Goal: Check status: Check status

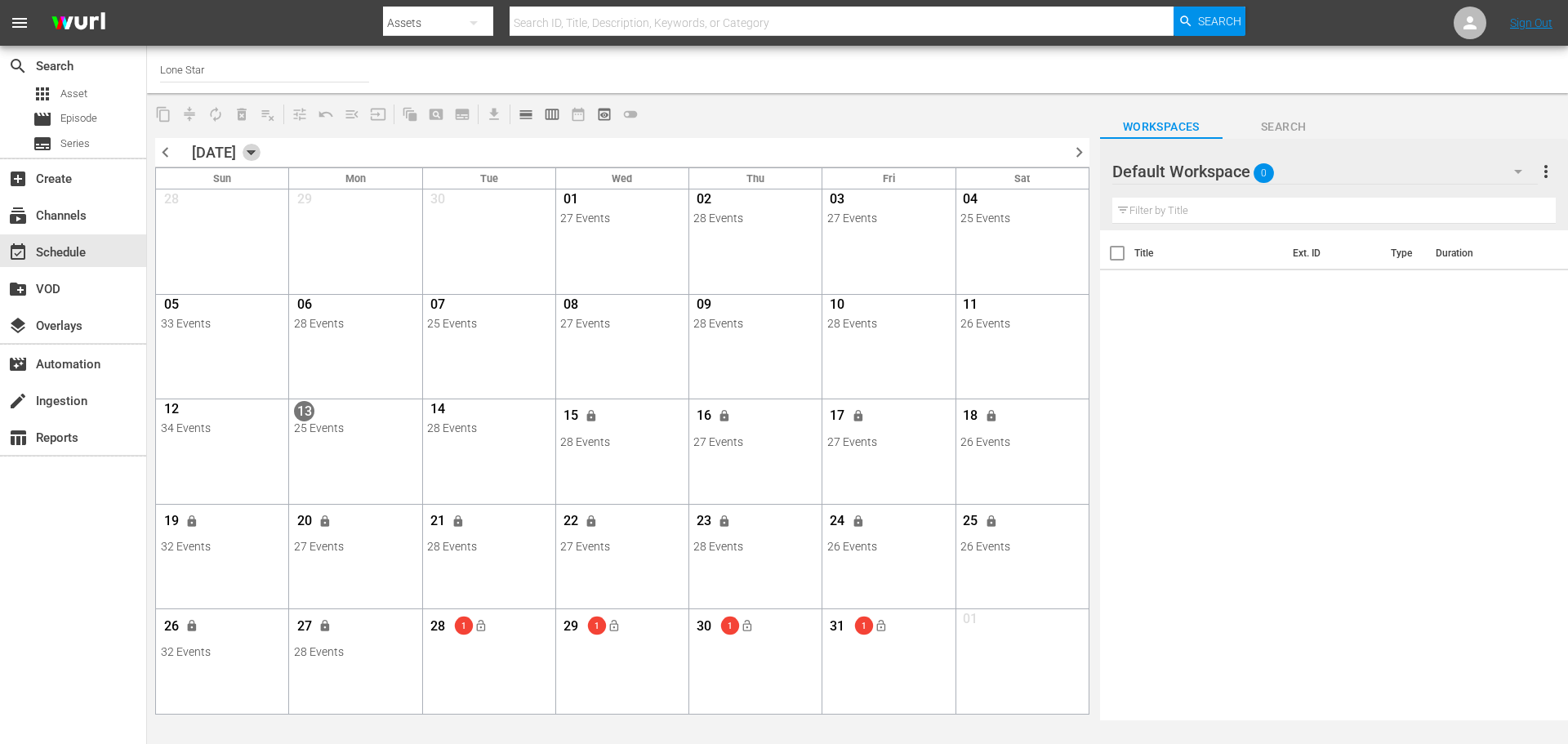
click at [261, 152] on icon "button" at bounding box center [251, 152] width 18 height 18
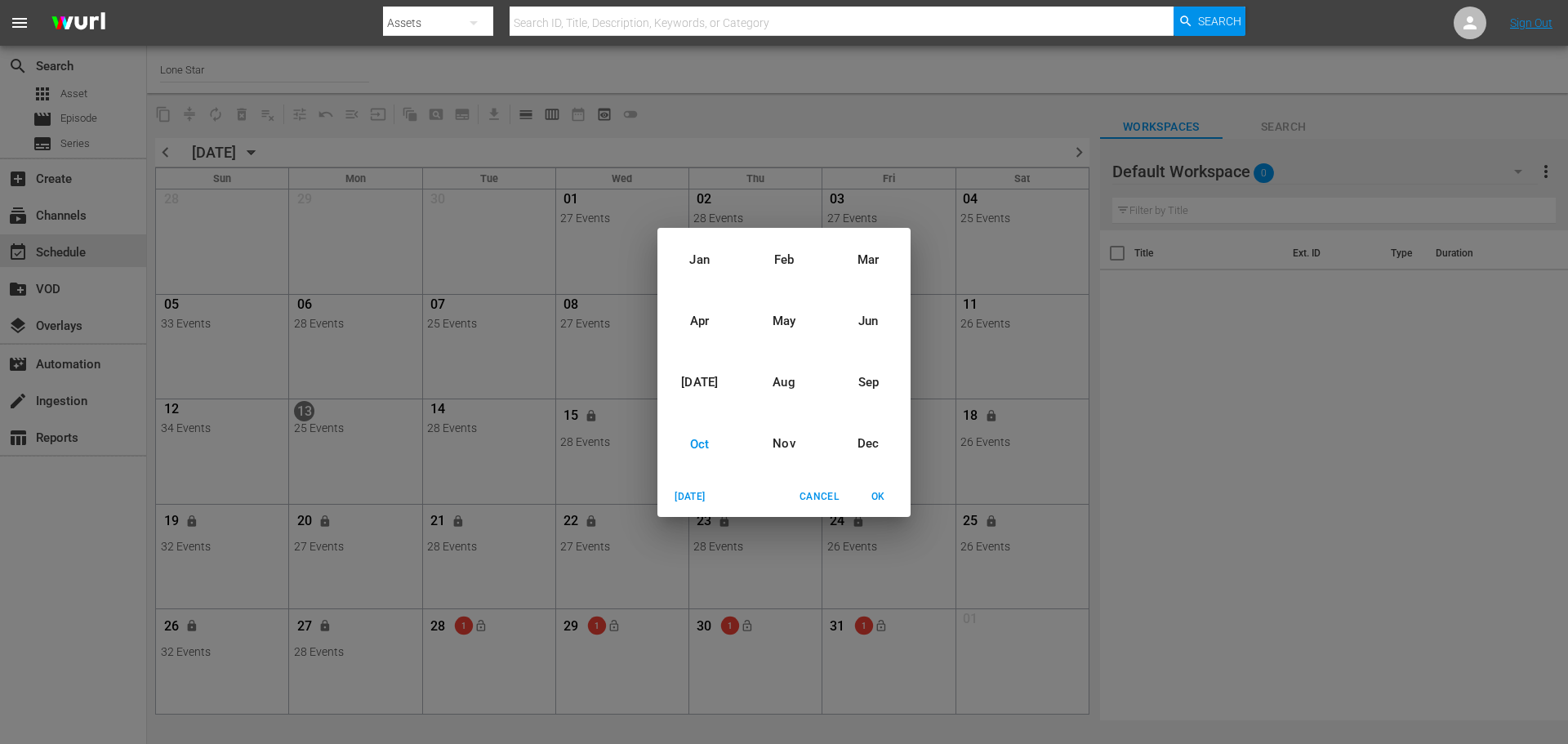
click at [691, 437] on div "Oct" at bounding box center [699, 443] width 84 height 62
click at [783, 354] on div "2025" at bounding box center [783, 351] width 253 height 32
click at [879, 500] on span "OK" at bounding box center [878, 497] width 39 height 18
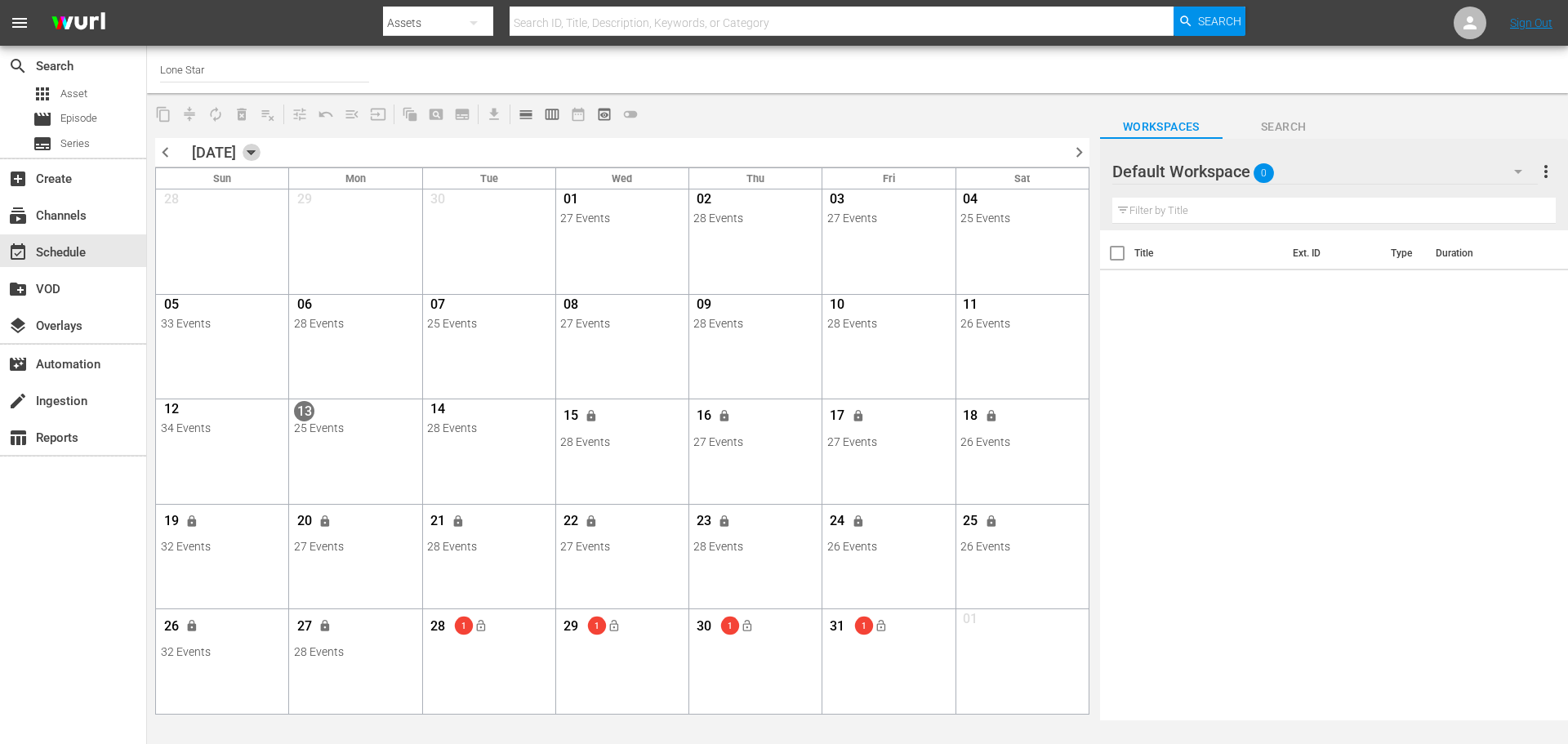
click at [255, 151] on icon "button" at bounding box center [251, 153] width 8 height 4
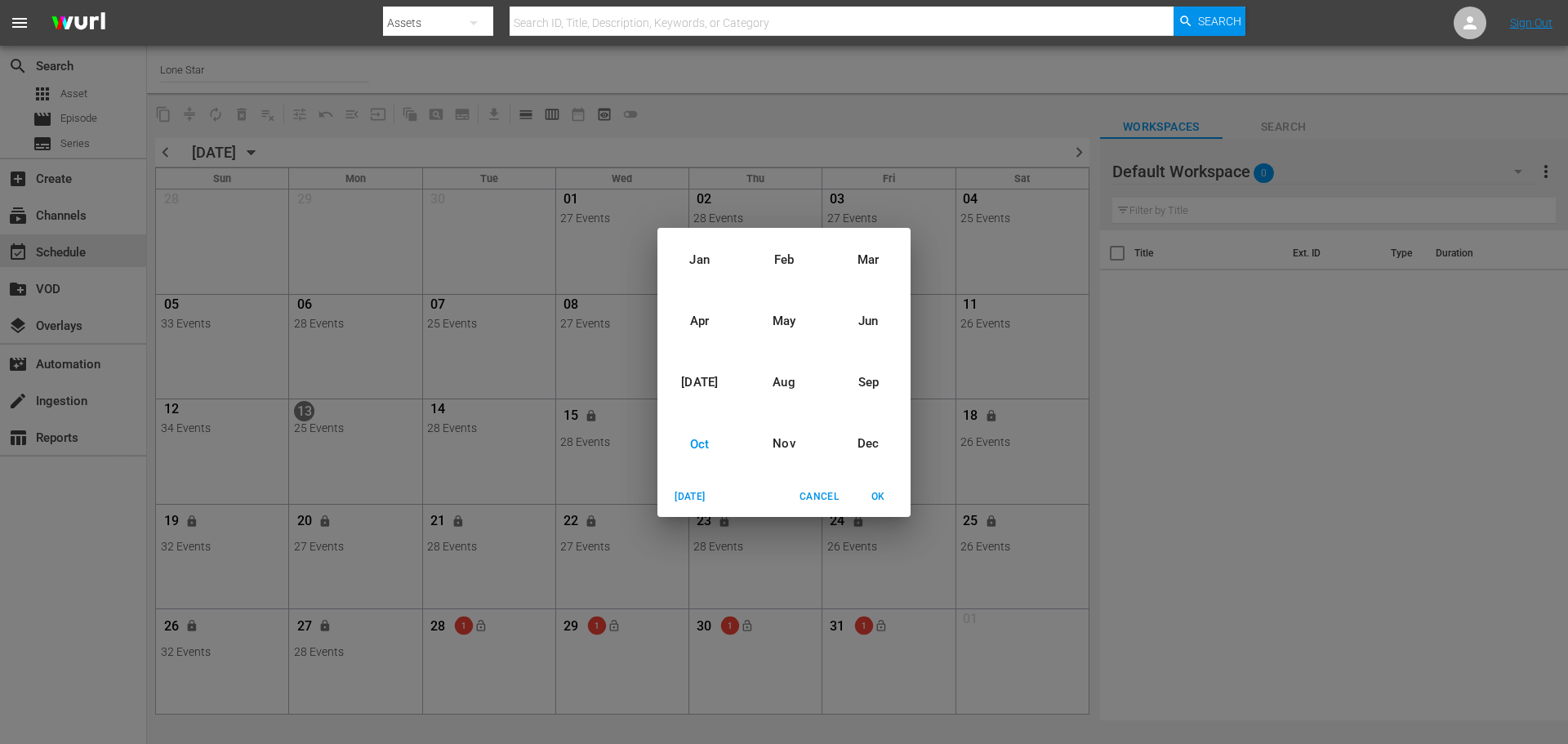
click at [349, 154] on div "Jan Feb Mar Apr May Jun [DATE] Aug Sep Oct Nov Dec [DATE] Cancel OK" at bounding box center [784, 372] width 1568 height 744
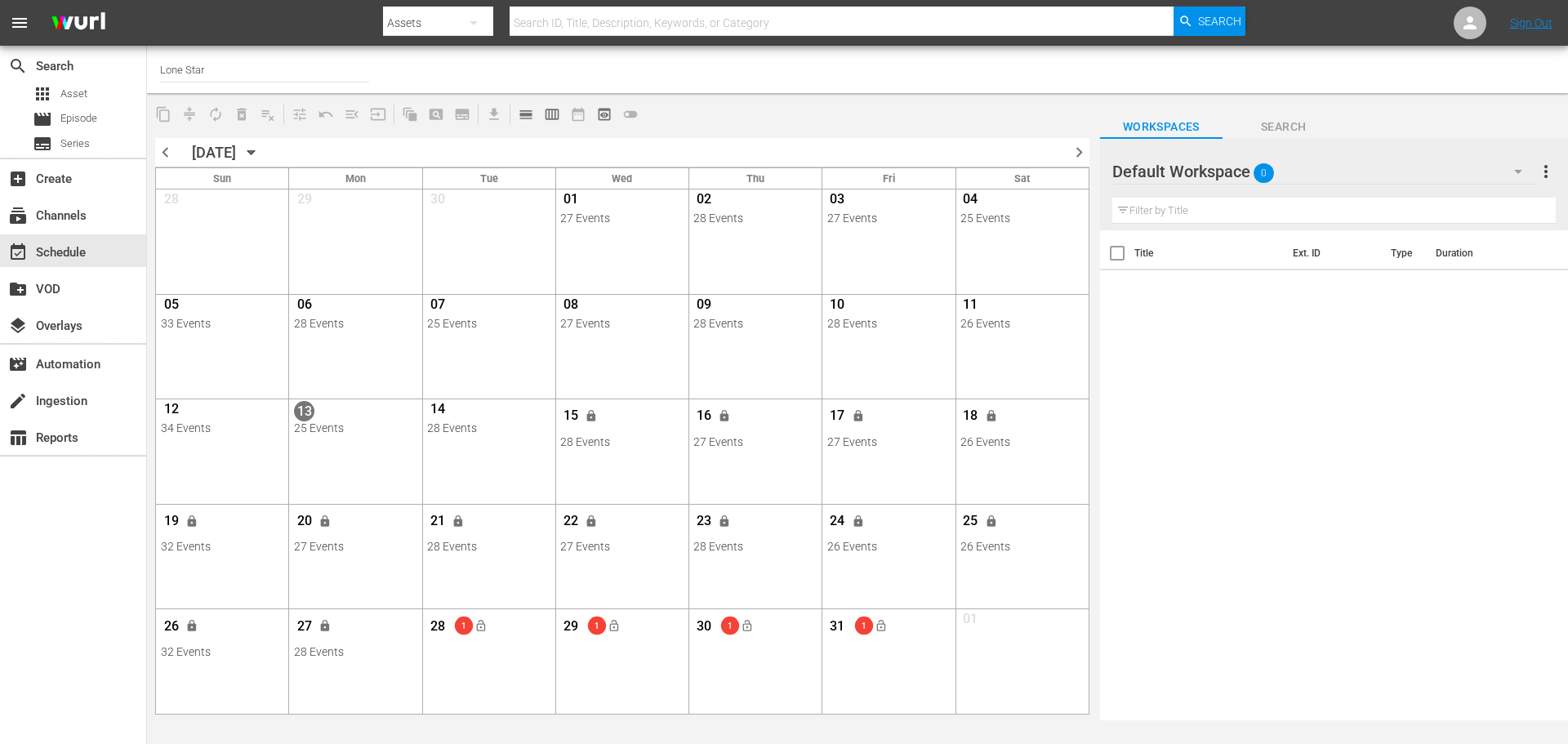
click at [170, 148] on span "chevron_left" at bounding box center [165, 152] width 21 height 21
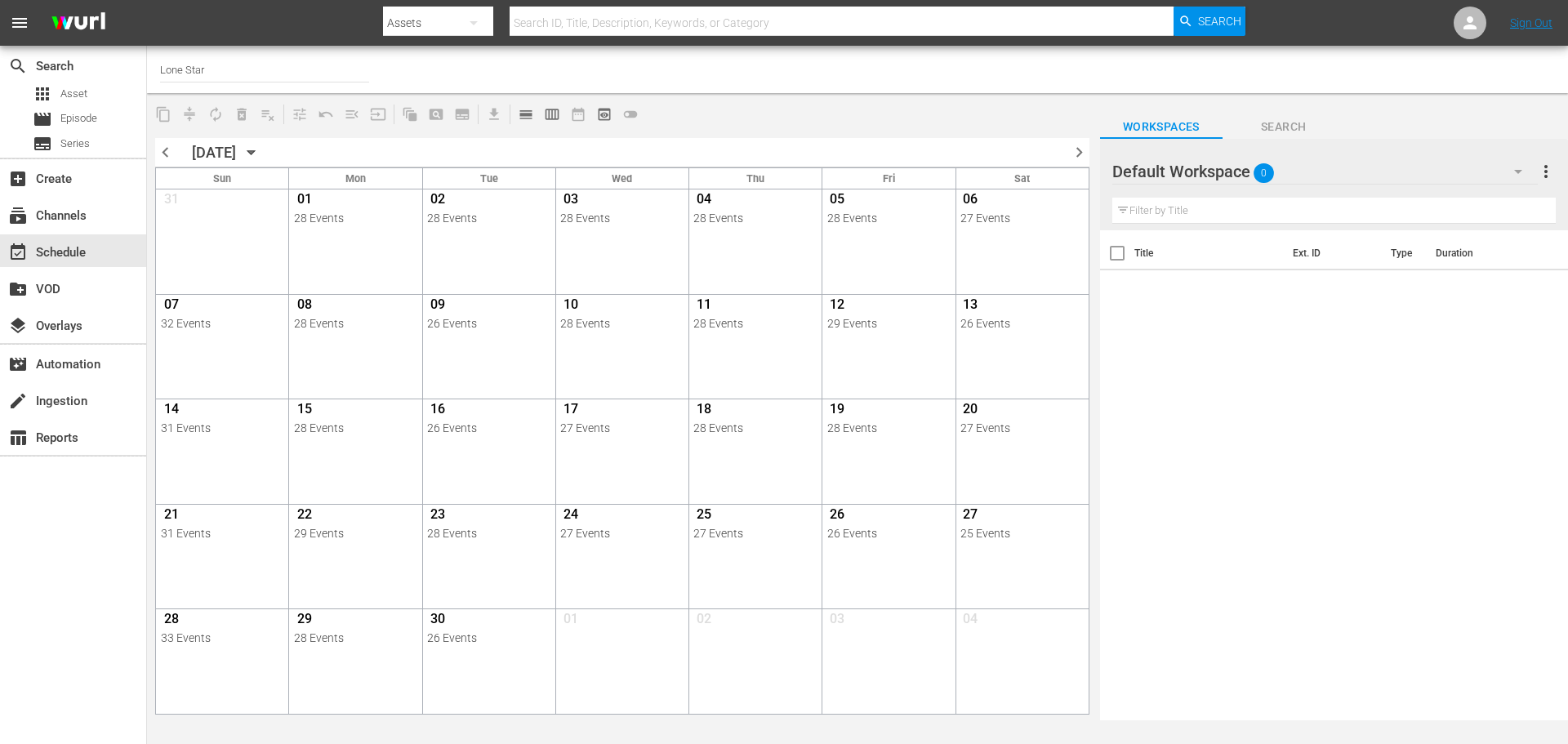
click at [255, 154] on icon "button" at bounding box center [251, 153] width 8 height 4
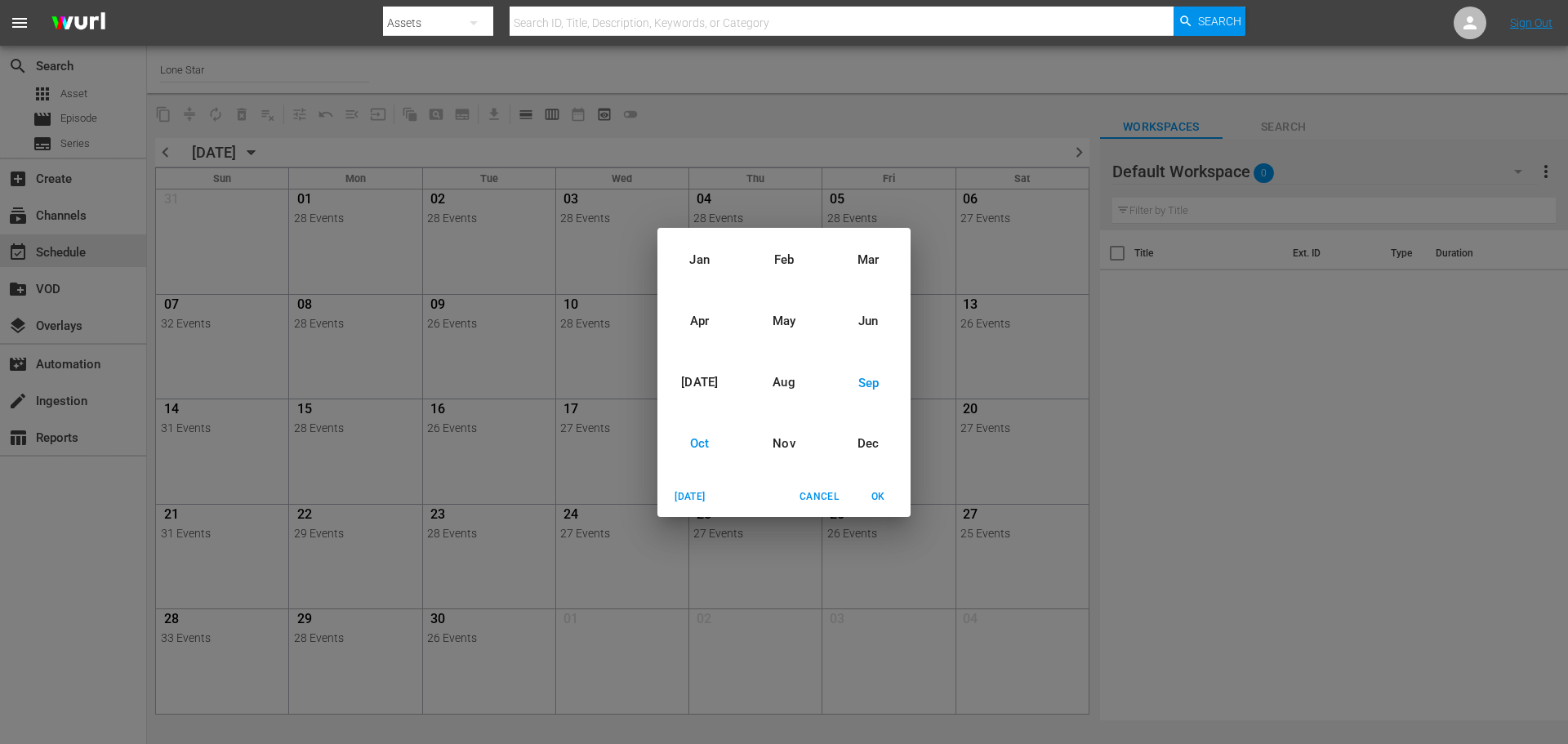
click at [697, 457] on div "Oct" at bounding box center [699, 443] width 84 height 62
click at [777, 352] on div "2025" at bounding box center [783, 351] width 253 height 32
click at [883, 492] on span "OK" at bounding box center [878, 497] width 39 height 18
